Goal: Transaction & Acquisition: Purchase product/service

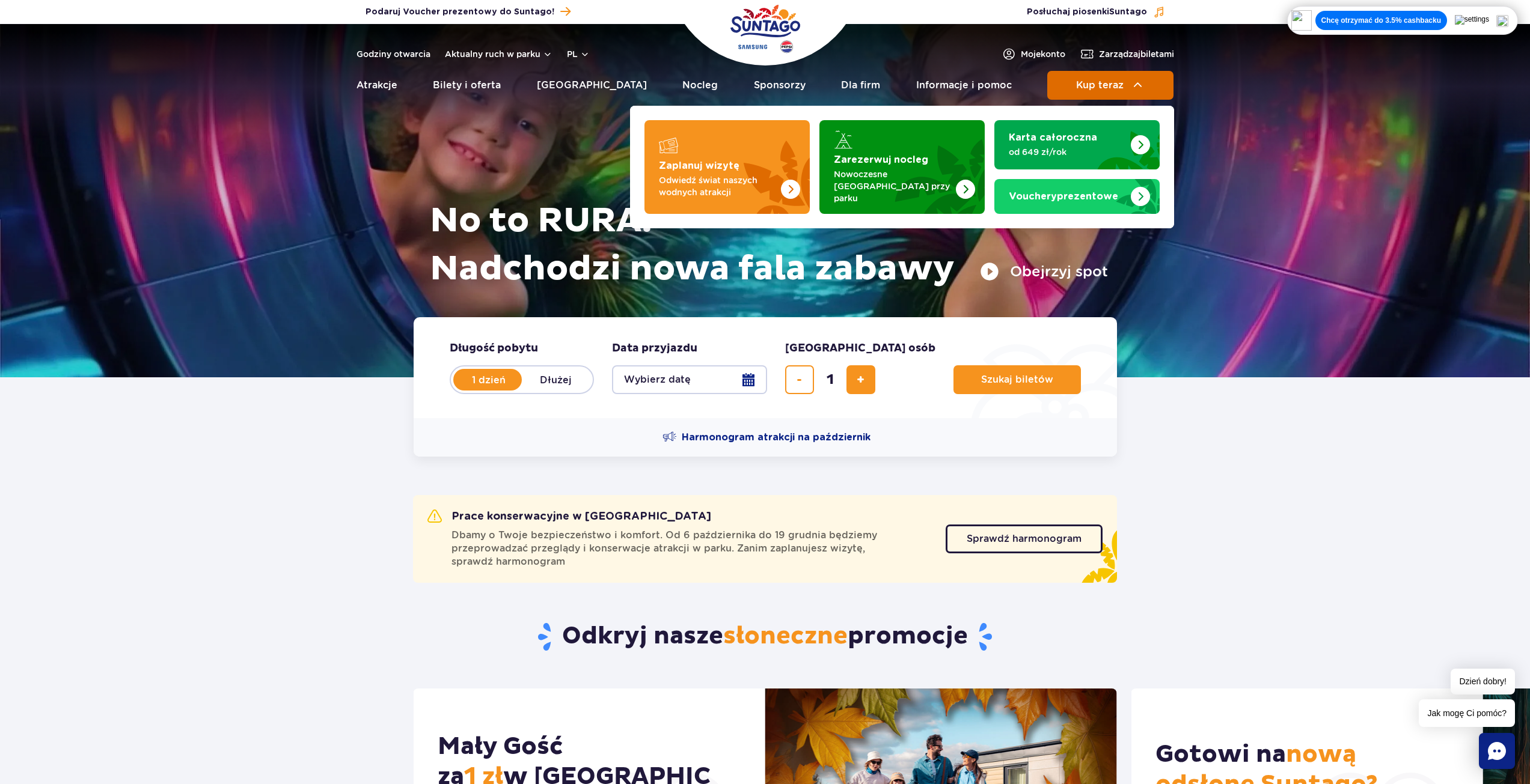
click at [1096, 92] on button "Kup teraz" at bounding box center [1110, 85] width 126 height 29
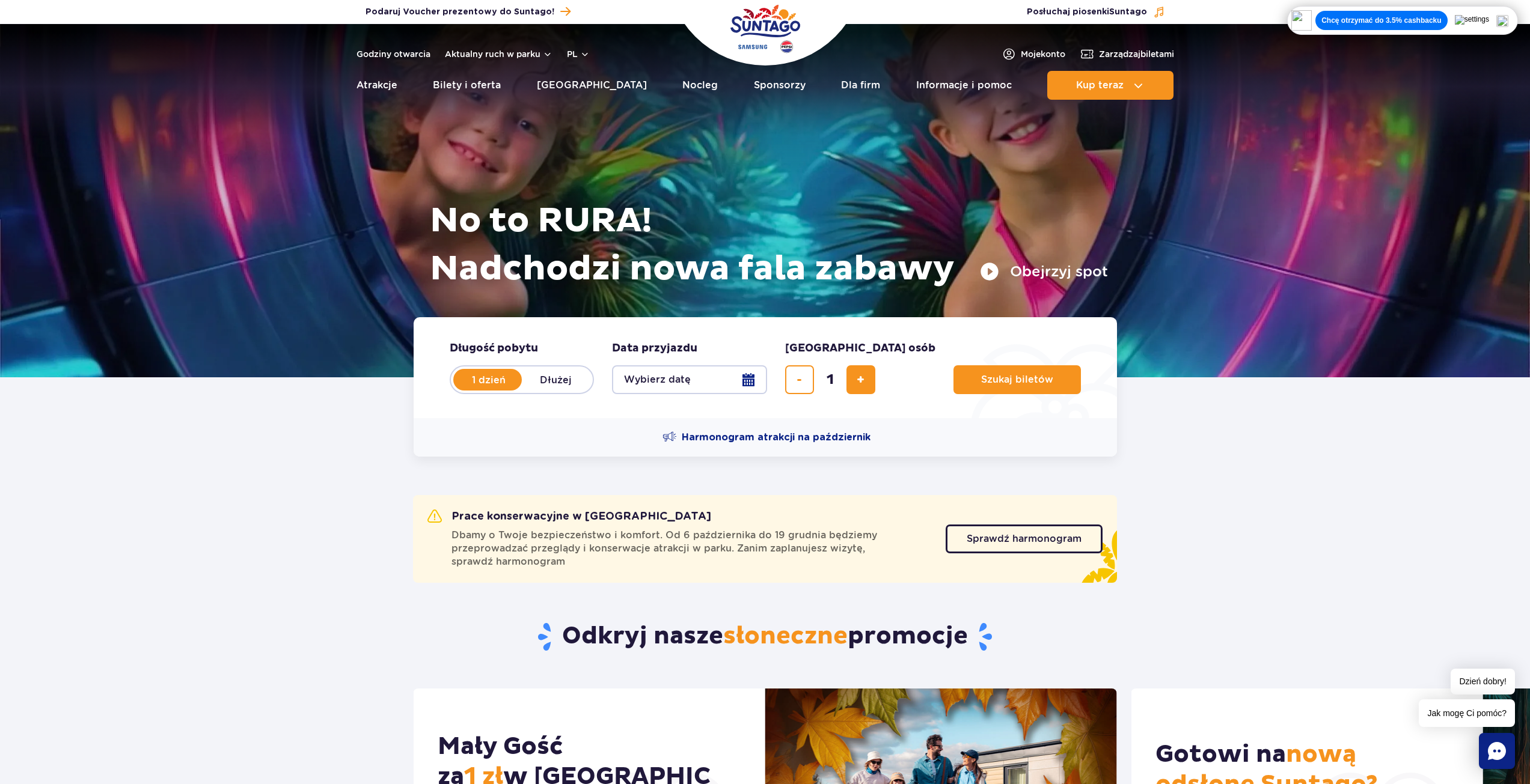
click at [682, 369] on button "Wybierz datę" at bounding box center [689, 380] width 155 height 29
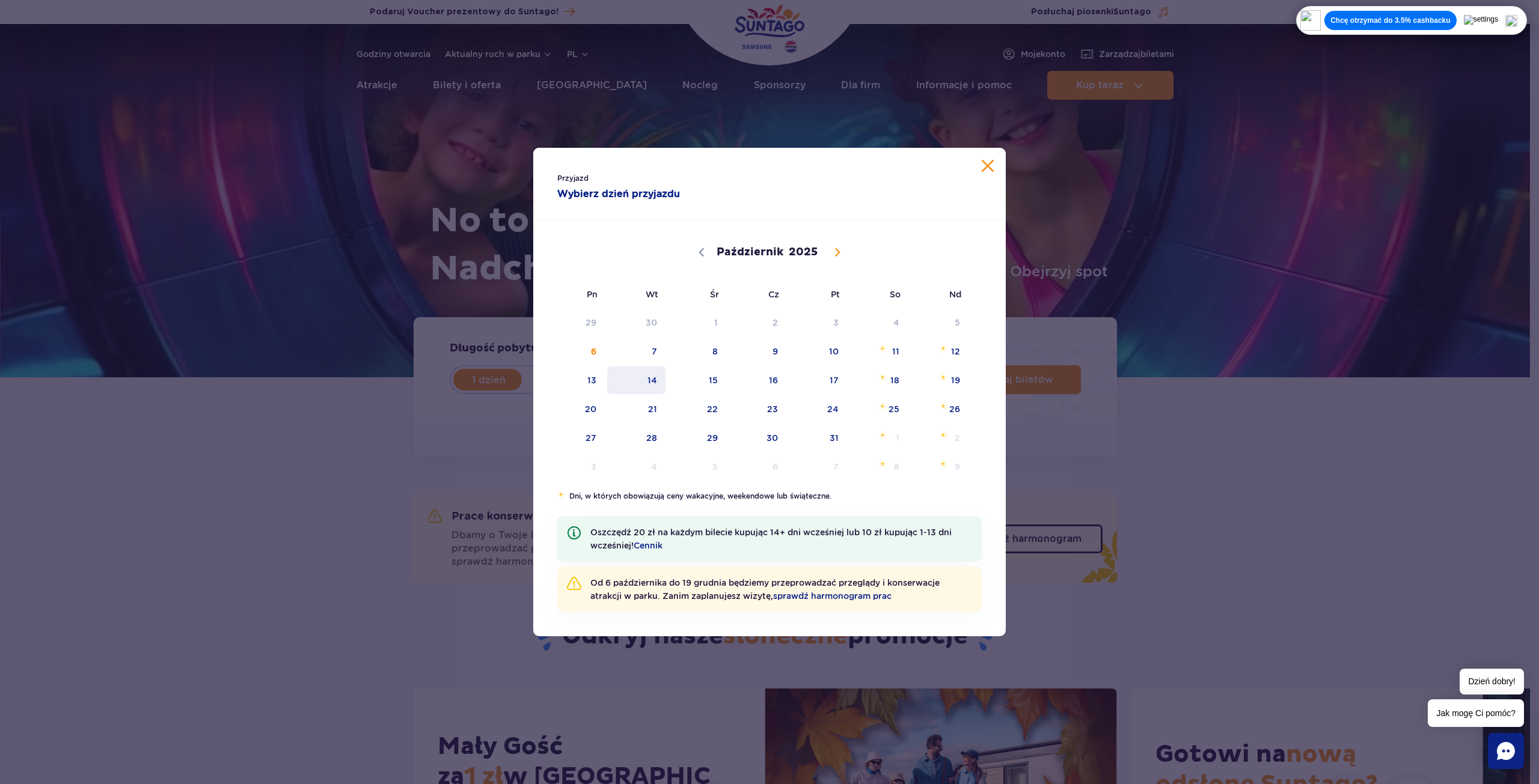
click at [653, 382] on span "14" at bounding box center [636, 380] width 61 height 28
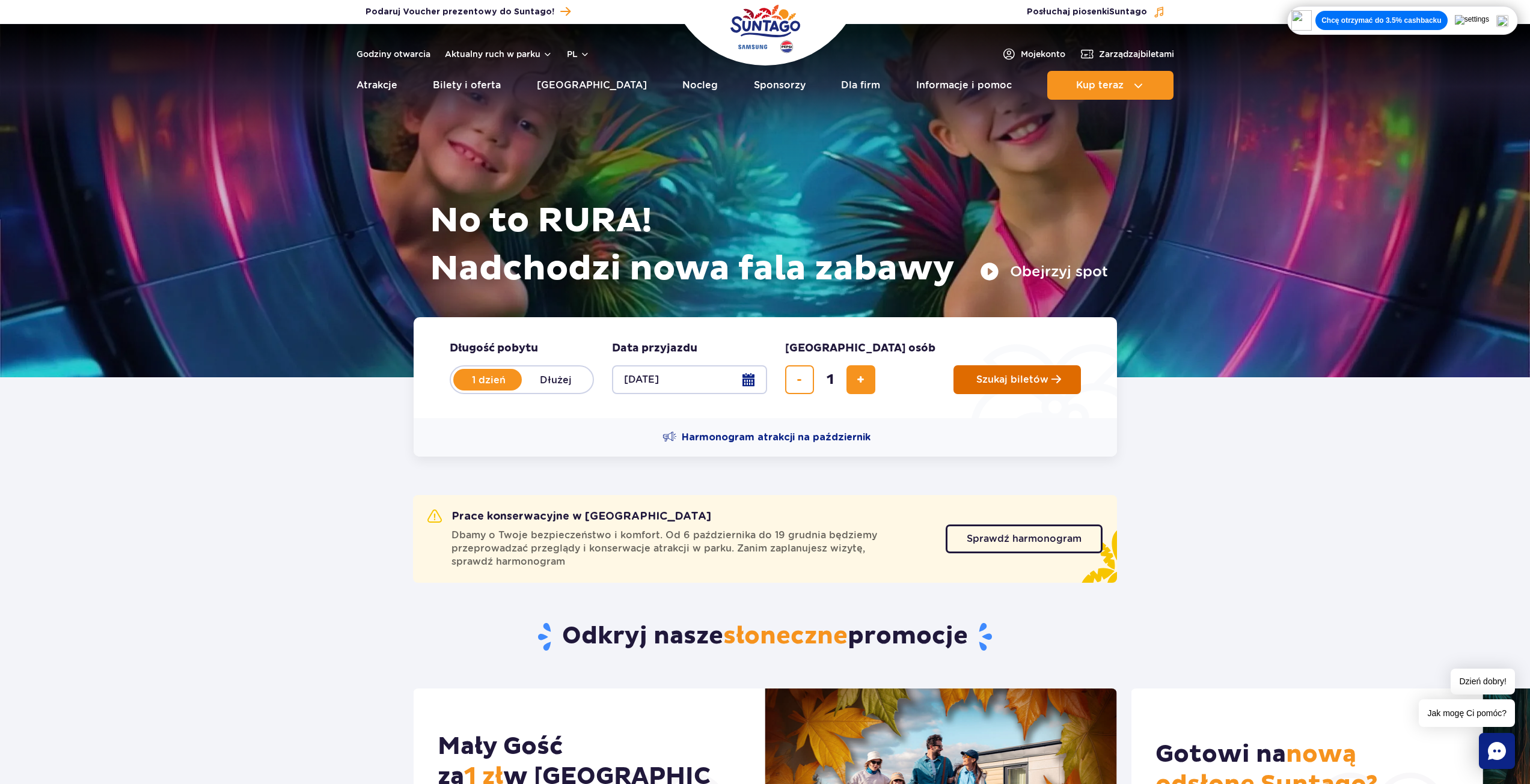
click at [976, 376] on span "Szukaj biletów" at bounding box center [1012, 380] width 72 height 11
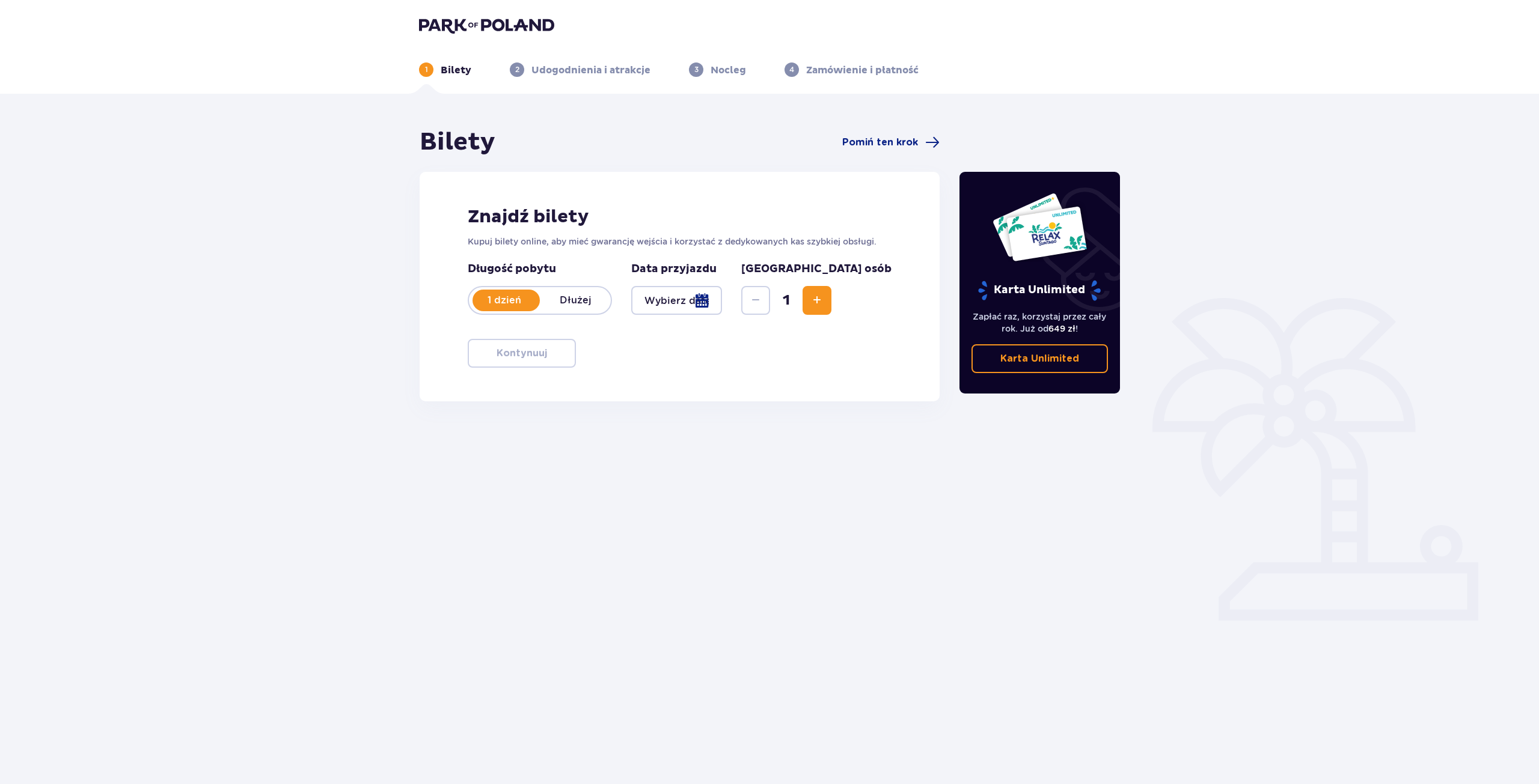
type input "[DATE]"
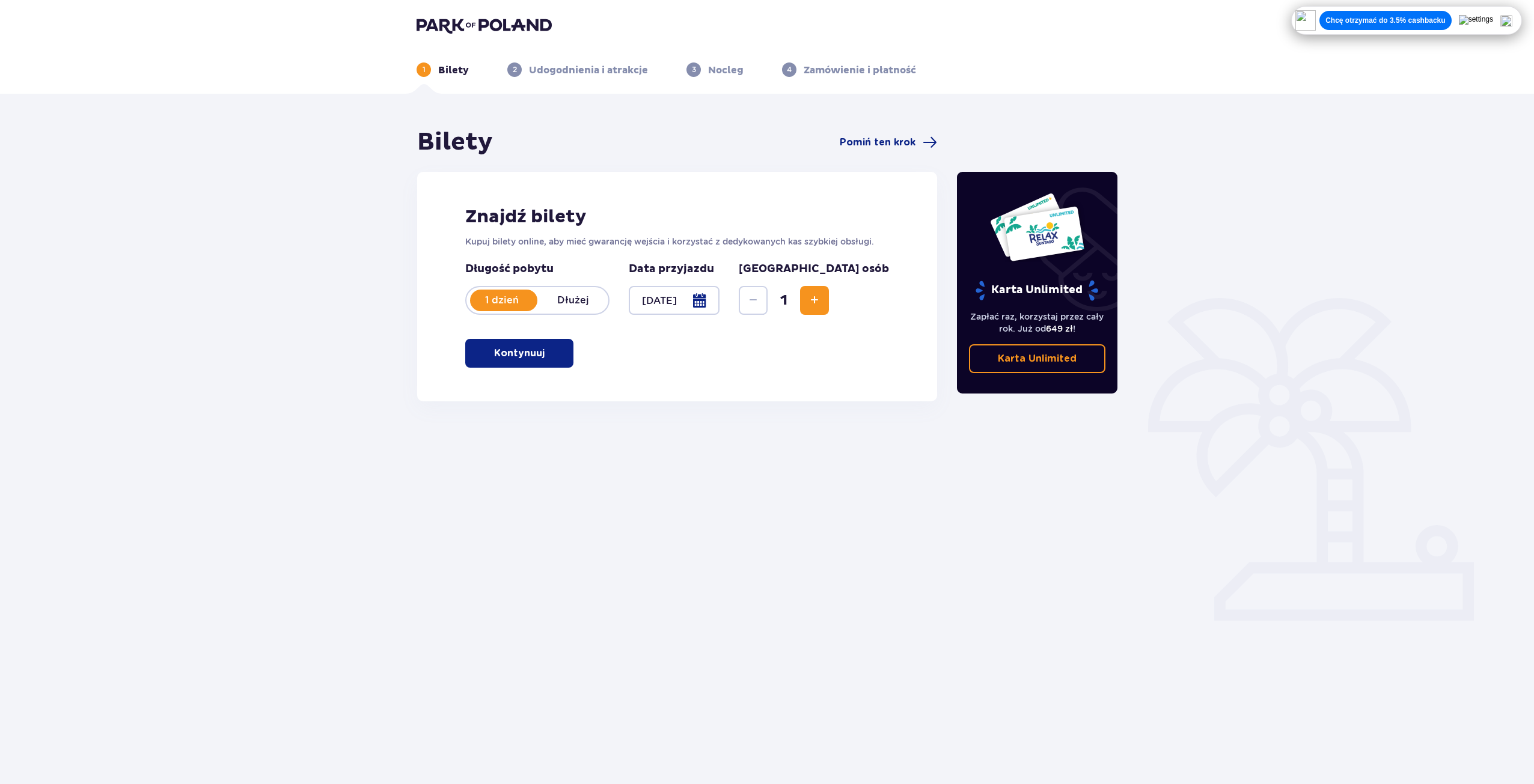
click at [502, 349] on p "Kontynuuj" at bounding box center [519, 353] width 50 height 13
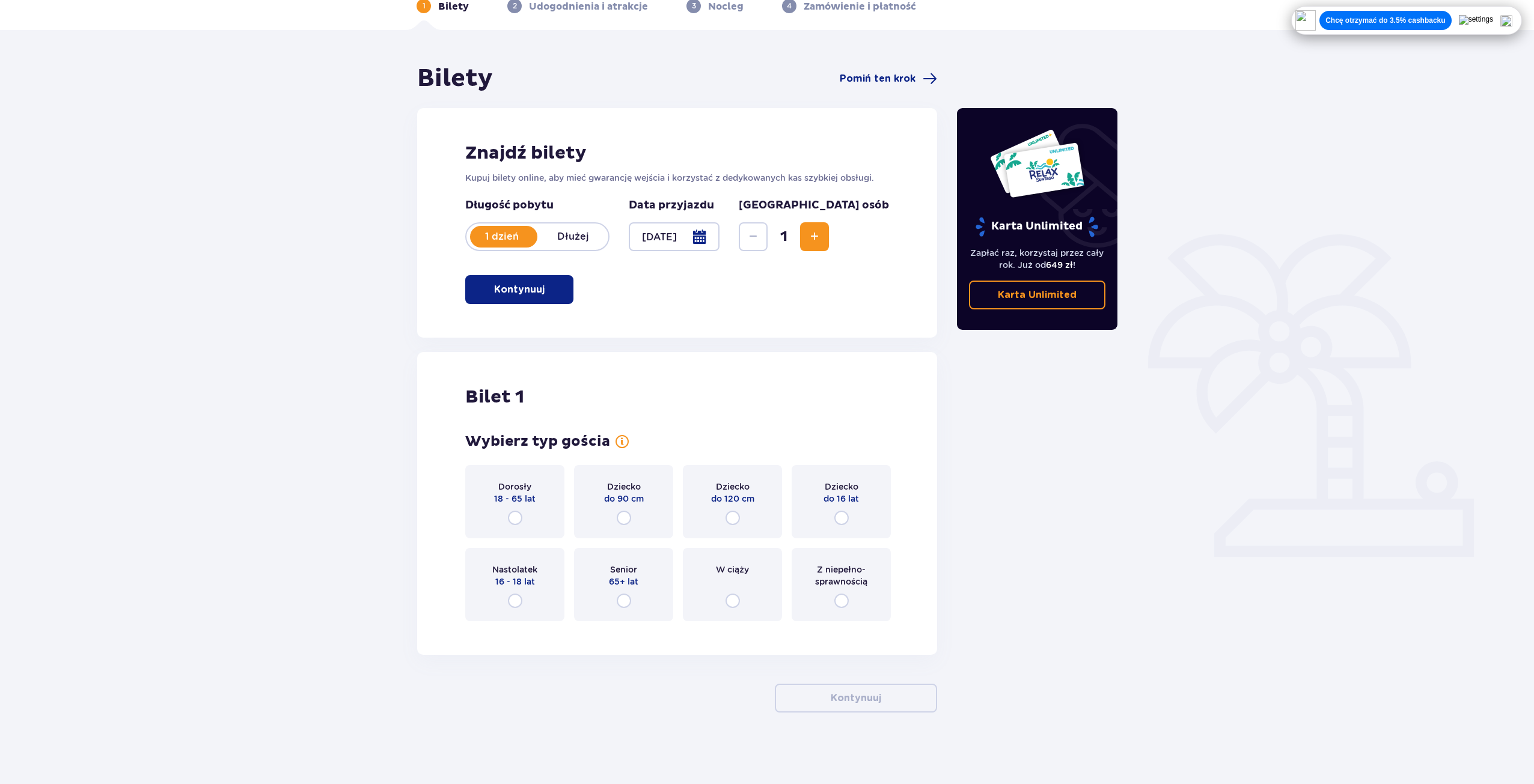
scroll to position [64, 0]
click at [847, 519] on input "radio" at bounding box center [841, 517] width 14 height 14
radio input "true"
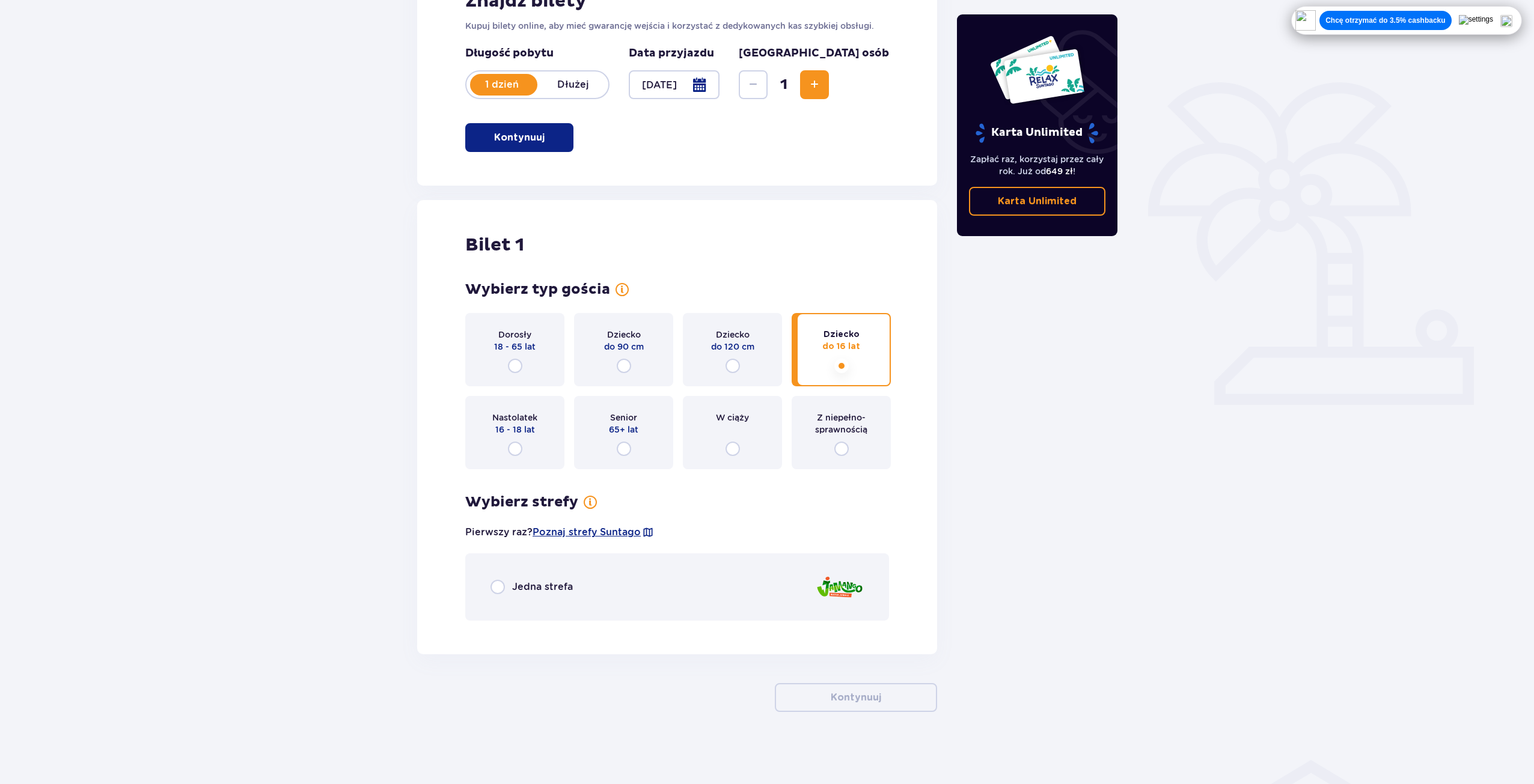
click at [524, 577] on div "Jedna strefa" at bounding box center [677, 587] width 424 height 68
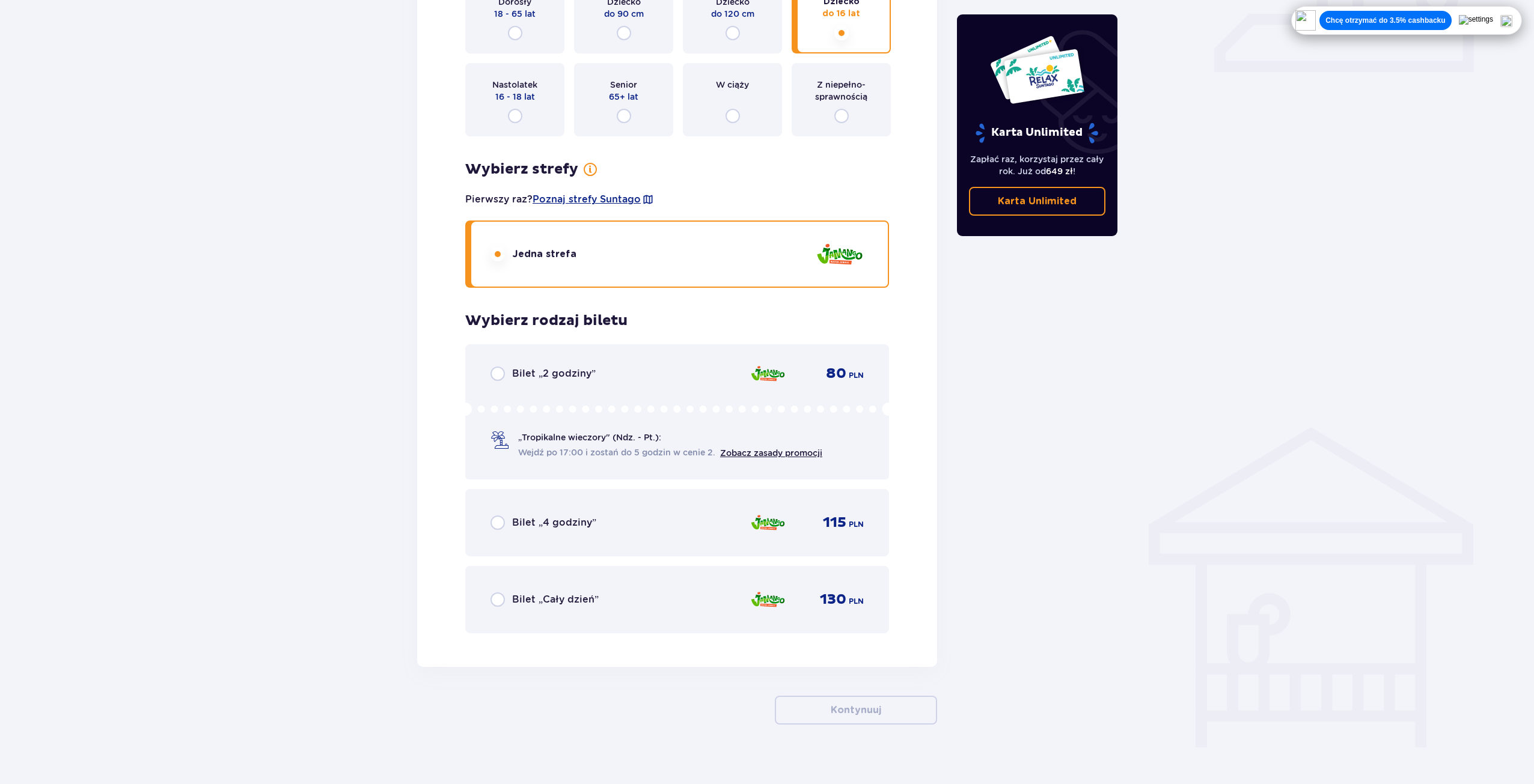
scroll to position [561, 0]
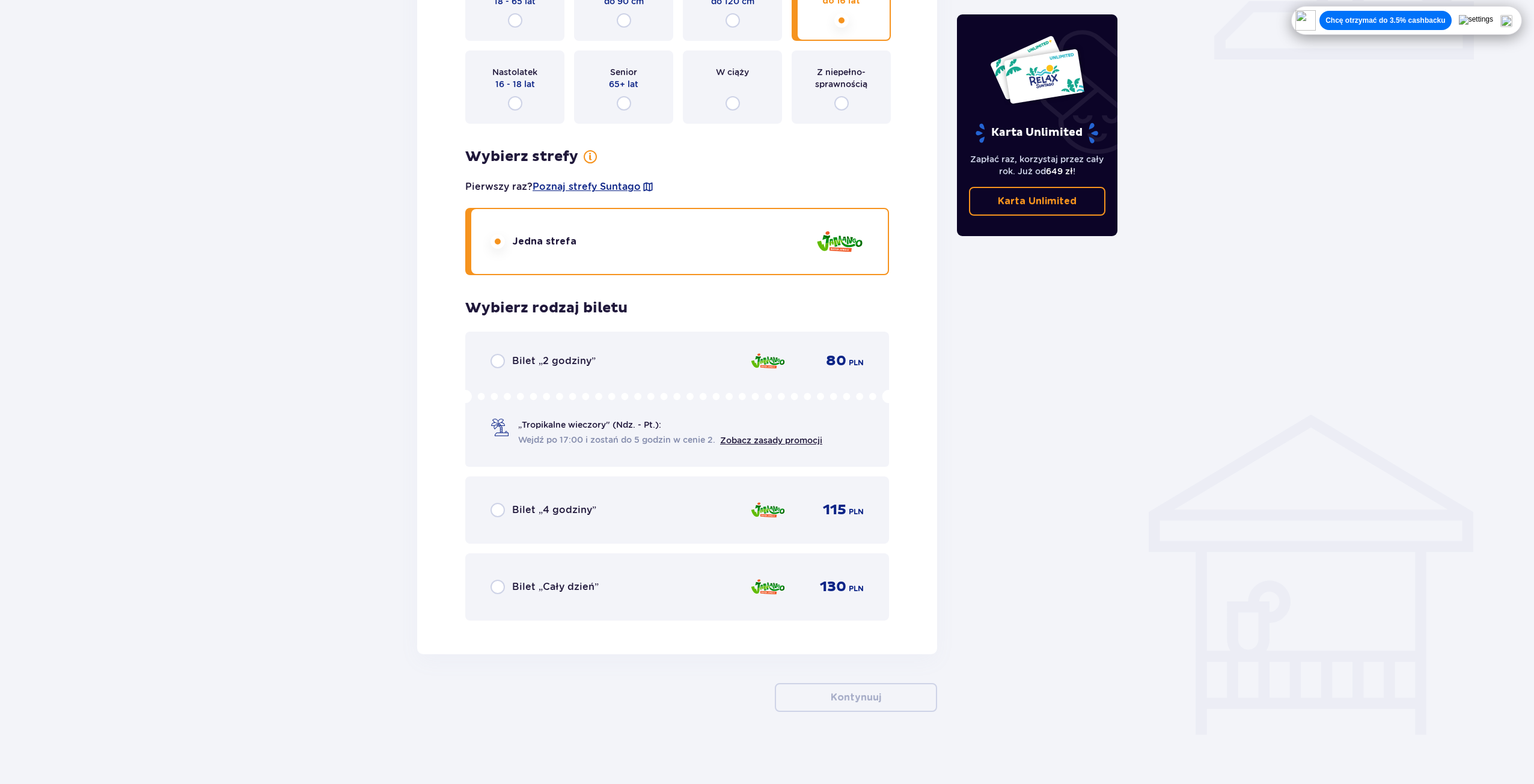
click at [507, 594] on div "Bilet „Cały dzień”" at bounding box center [544, 587] width 108 height 14
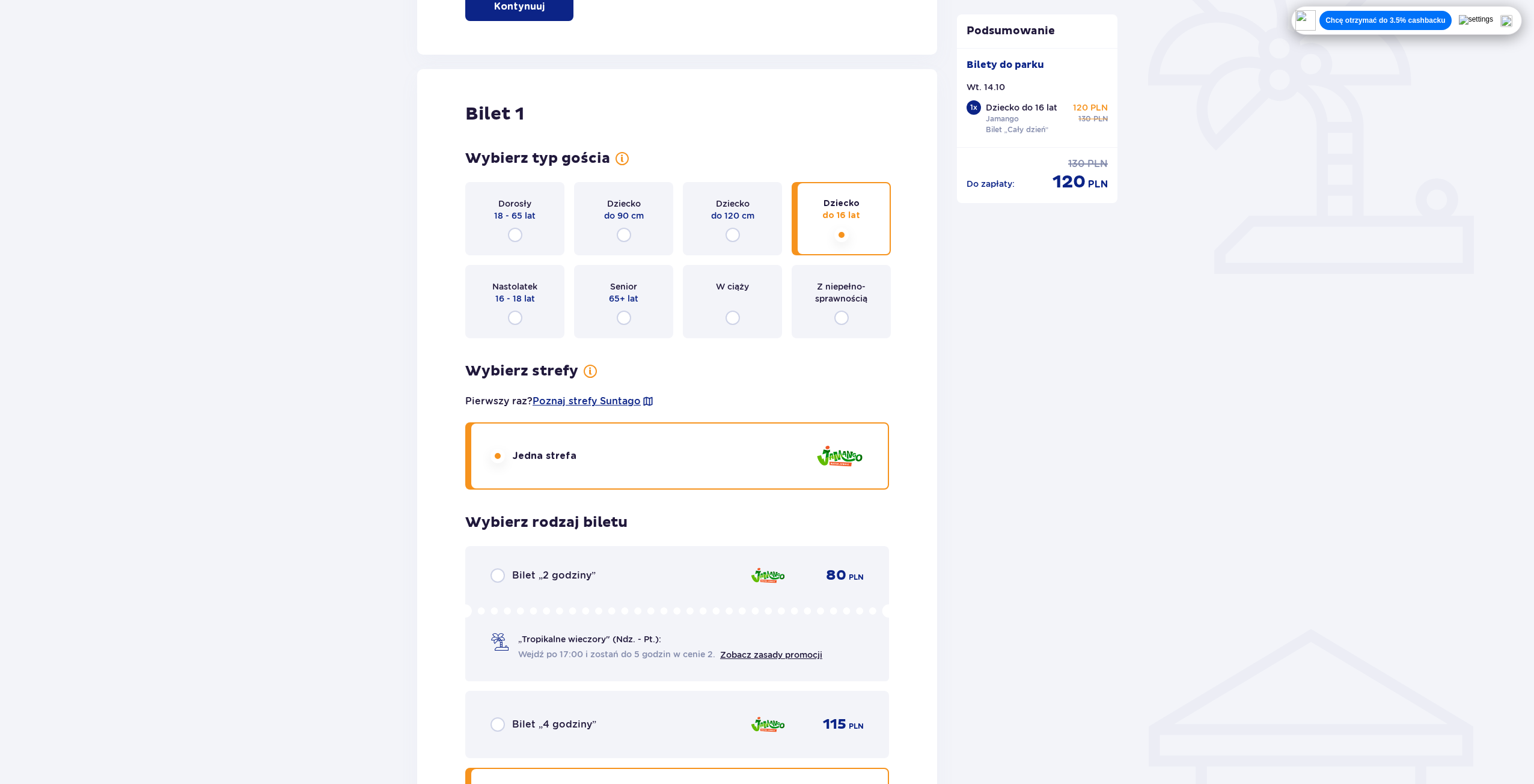
scroll to position [323, 0]
